Goal: Complete application form

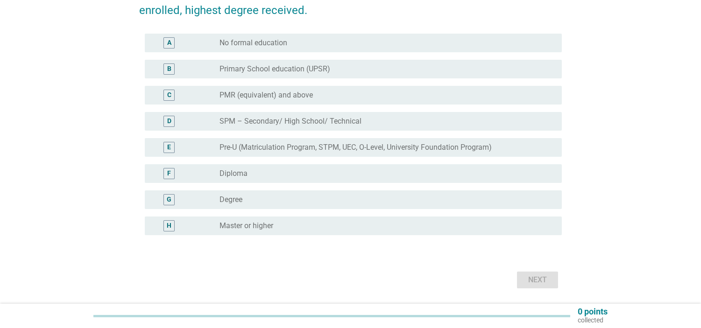
scroll to position [101, 0]
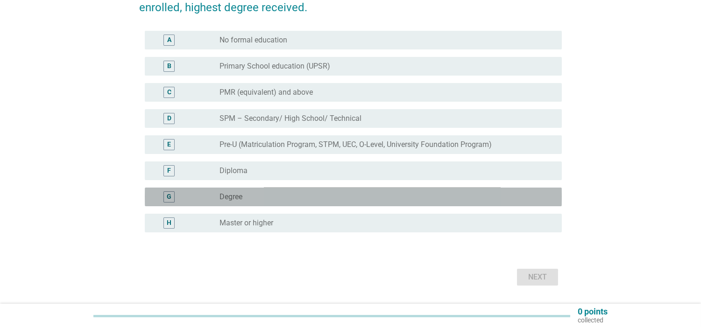
click at [303, 198] on div "radio_button_unchecked Degree" at bounding box center [382, 196] width 327 height 9
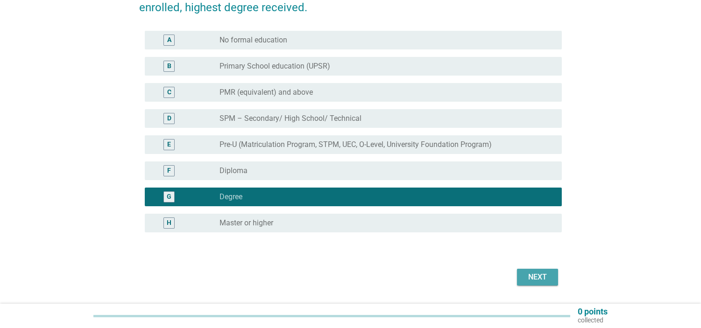
click at [549, 269] on button "Next" at bounding box center [537, 277] width 41 height 17
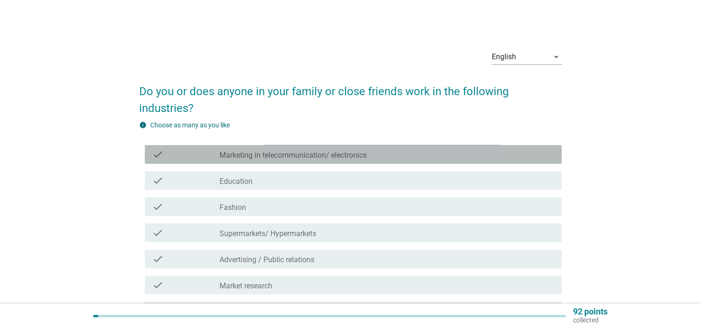
click at [417, 149] on div "check_box_outline_blank Marketing in telecommunication/ electronics" at bounding box center [386, 154] width 335 height 11
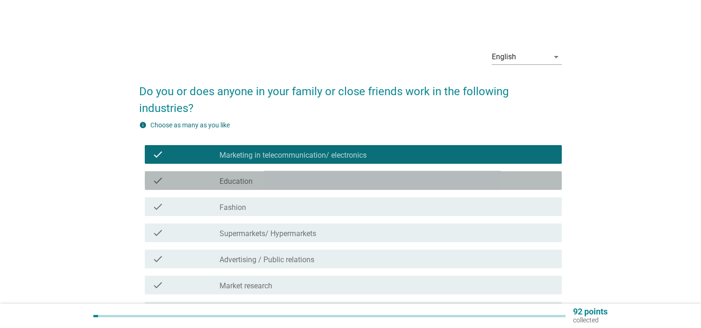
click at [407, 175] on div "check_box_outline_blank Education" at bounding box center [386, 180] width 335 height 11
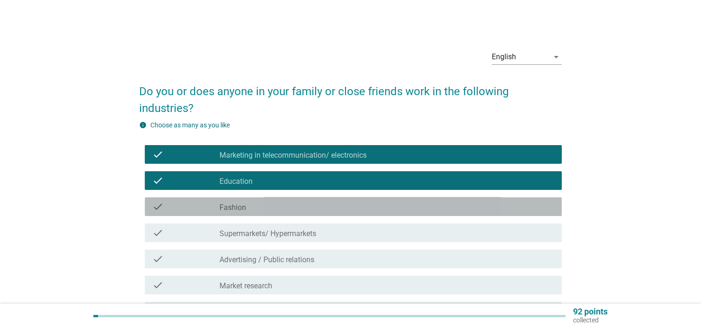
click at [393, 205] on div "check_box_outline_blank Fashion" at bounding box center [386, 206] width 335 height 11
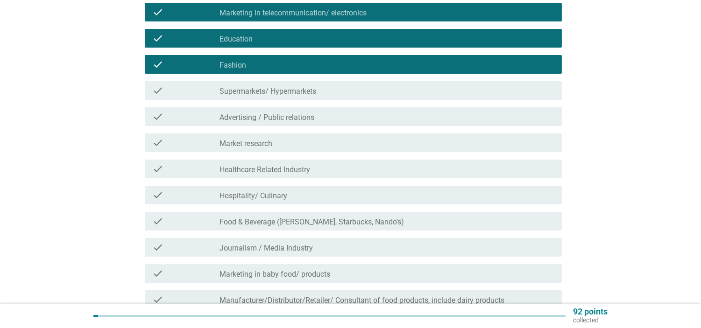
scroll to position [143, 0]
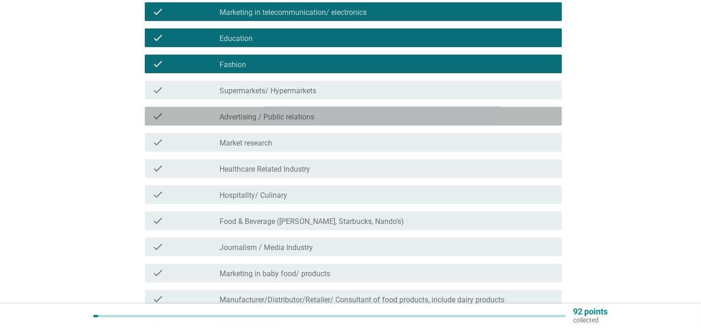
click at [386, 117] on div "check_box_outline_blank Advertising / Public relations" at bounding box center [386, 116] width 335 height 11
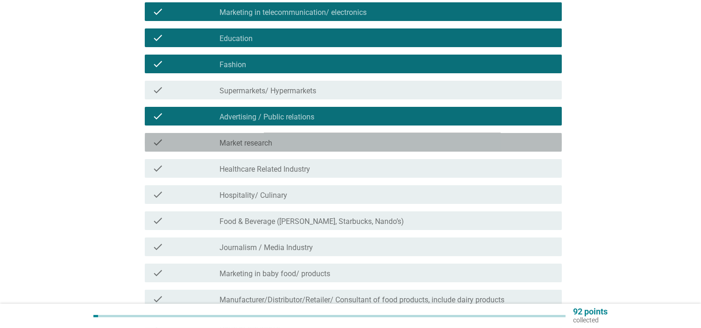
click at [375, 142] on div "check_box_outline_blank Market research" at bounding box center [386, 142] width 335 height 11
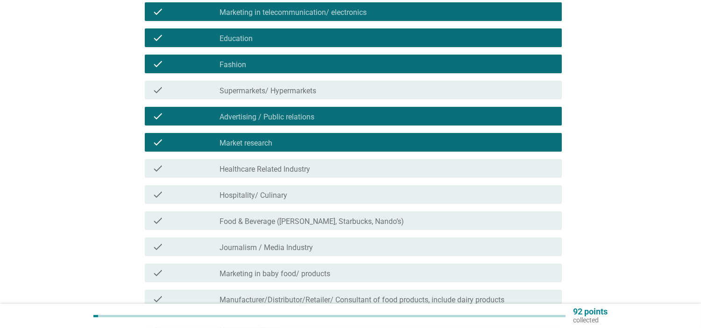
click at [365, 168] on div "check_box_outline_blank Healthcare Related Industry" at bounding box center [386, 168] width 335 height 11
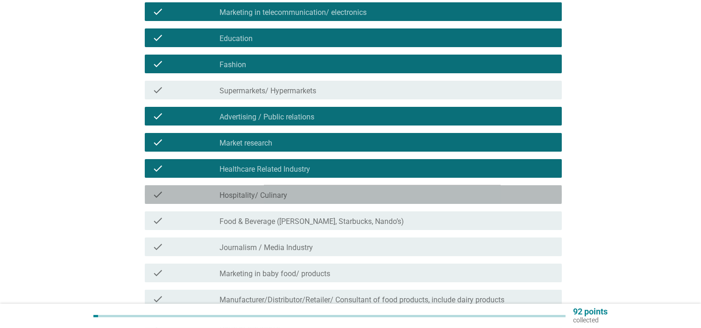
click at [361, 191] on div "check_box_outline_blank Hospitality/ Culinary" at bounding box center [386, 194] width 335 height 11
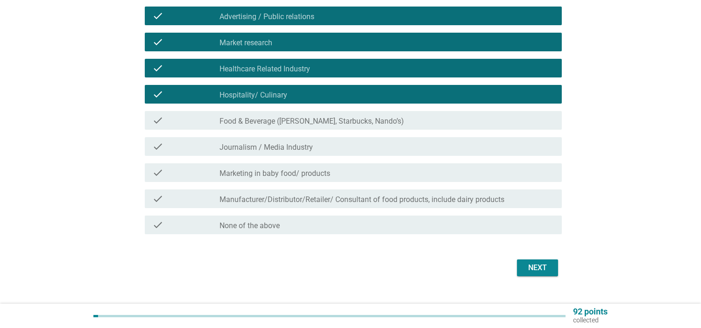
scroll to position [260, 0]
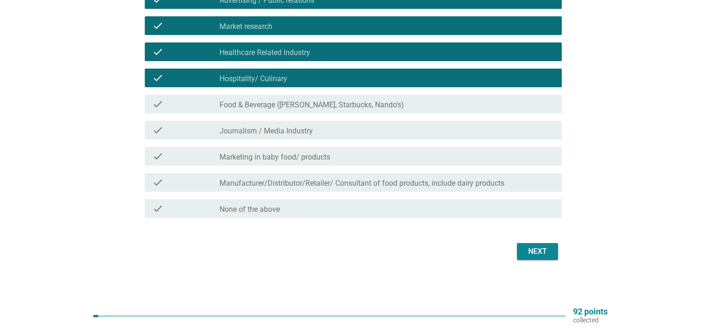
click at [371, 104] on label "Food & Beverage ([PERSON_NAME], Starbucks, Nando’s)" at bounding box center [311, 104] width 184 height 9
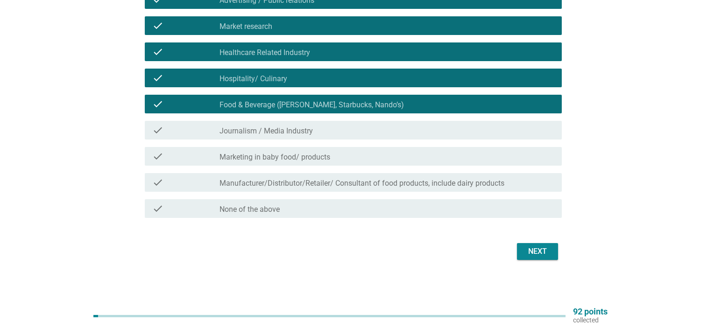
click at [367, 185] on label "Manufacturer/Distributor/Retailer/ Consultant of food products, include dairy p…" at bounding box center [361, 183] width 285 height 9
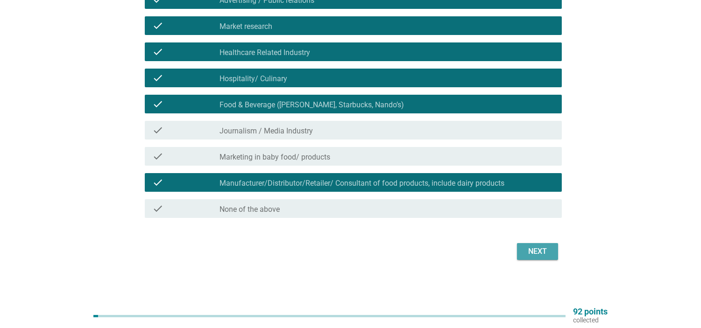
click at [523, 253] on button "Next" at bounding box center [537, 251] width 41 height 17
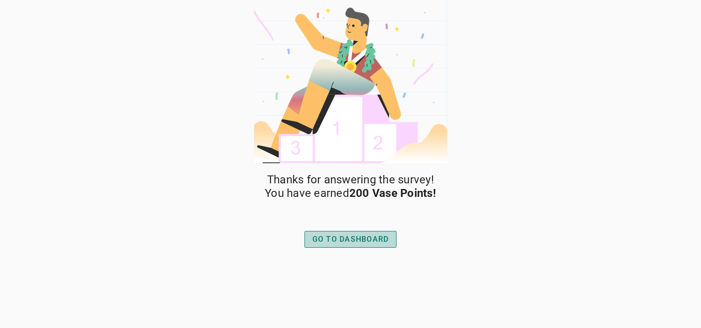
click at [351, 245] on div "GO TO DASHBOARD" at bounding box center [350, 239] width 77 height 11
